Goal: Task Accomplishment & Management: Manage account settings

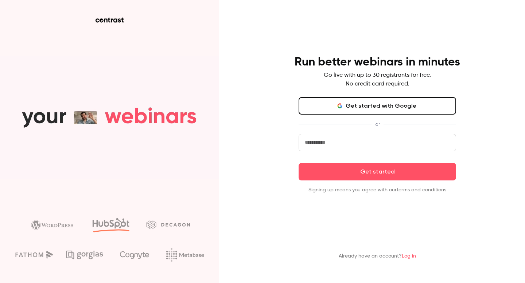
click at [408, 255] on link "Log in" at bounding box center [408, 256] width 14 height 5
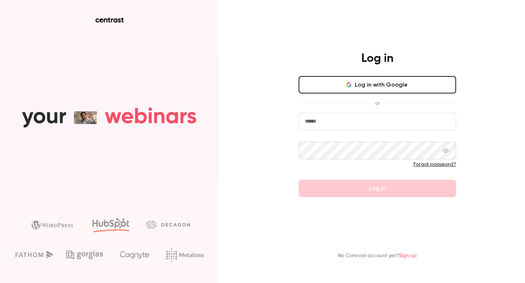
click at [345, 120] on input "email" at bounding box center [376, 121] width 157 height 17
type input "**********"
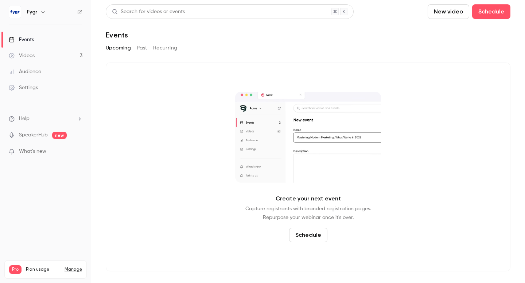
click at [32, 83] on link "Settings" at bounding box center [45, 88] width 91 height 16
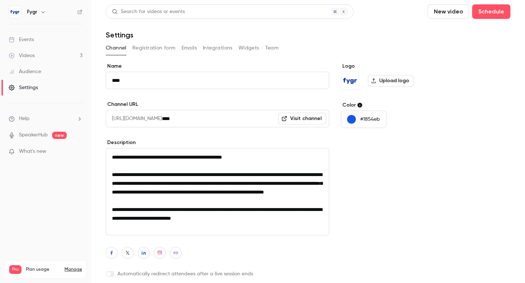
click at [43, 12] on icon "button" at bounding box center [43, 12] width 6 height 6
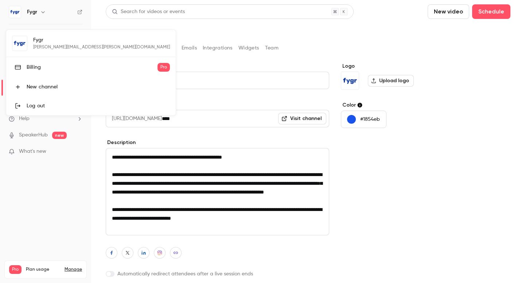
click at [51, 67] on div "Billing" at bounding box center [92, 67] width 131 height 7
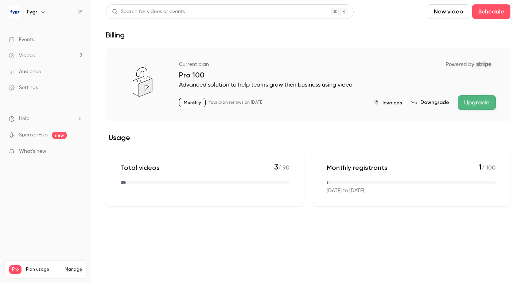
click at [397, 101] on span "Invoices" at bounding box center [392, 103] width 20 height 8
